Goal: Transaction & Acquisition: Purchase product/service

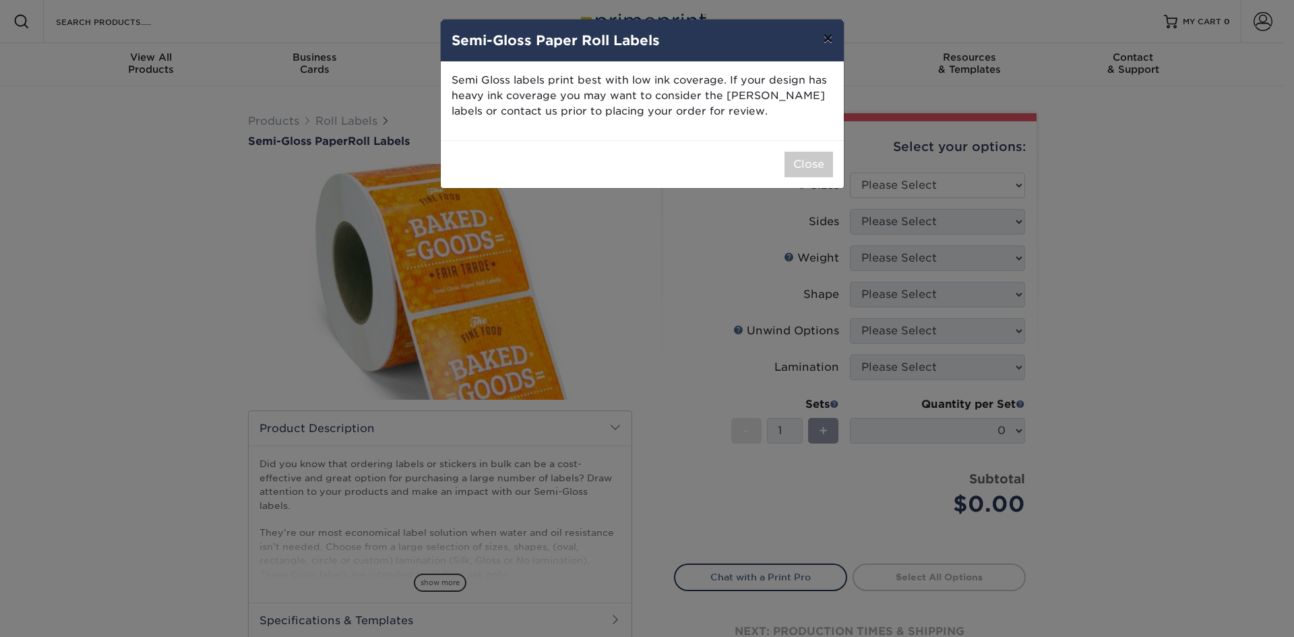
click at [826, 42] on button "×" at bounding box center [827, 39] width 31 height 38
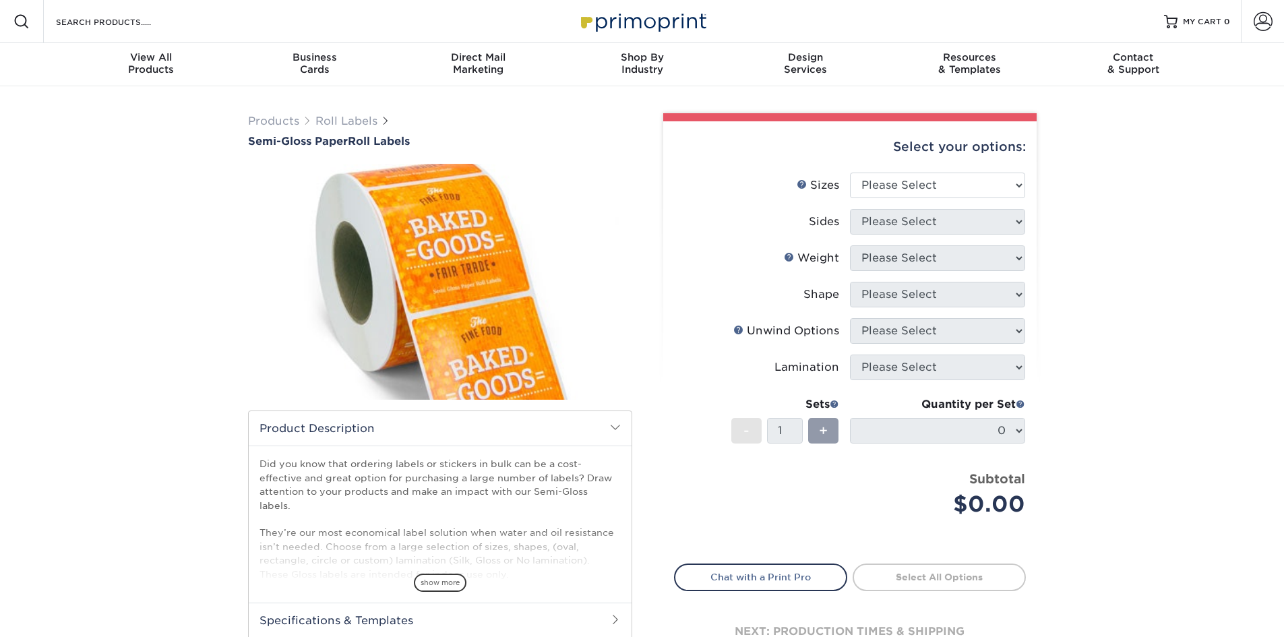
click at [406, 251] on img at bounding box center [440, 282] width 384 height 266
click at [612, 431] on span at bounding box center [615, 427] width 11 height 11
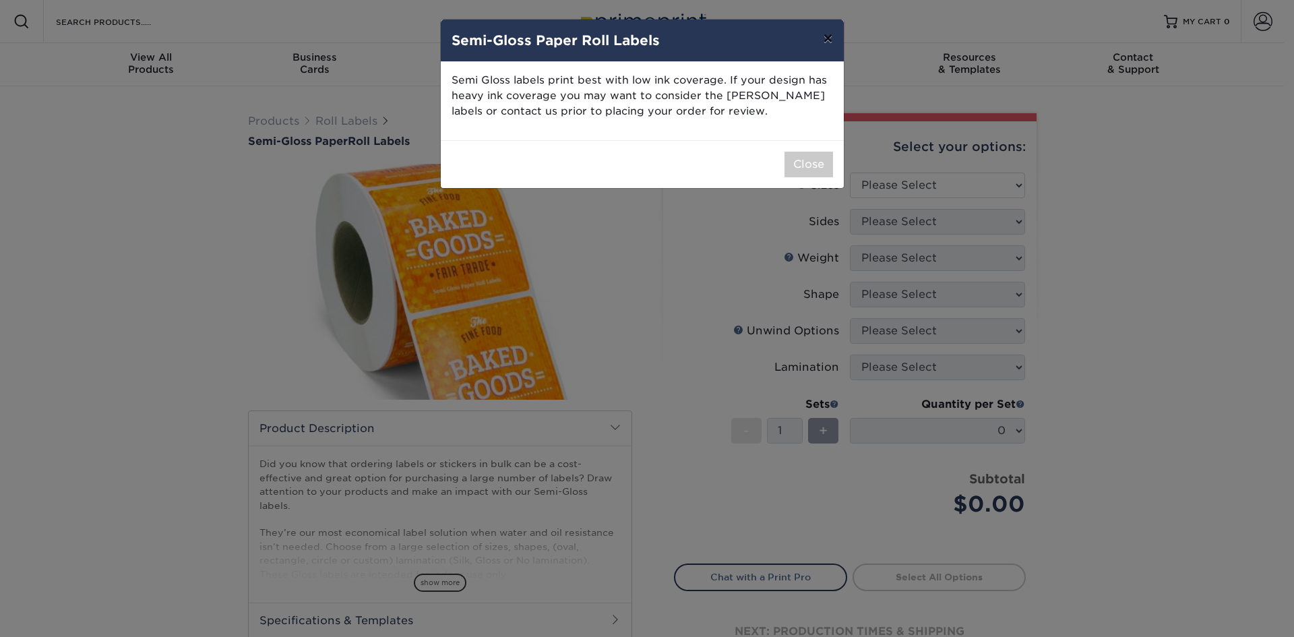
click at [830, 36] on button "×" at bounding box center [827, 39] width 31 height 38
